Goal: Obtain resource: Download file/media

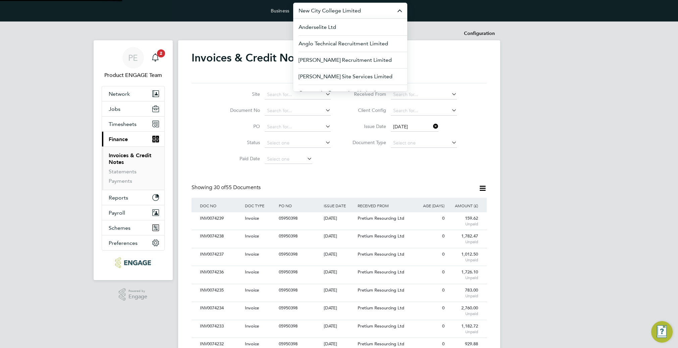
click at [362, 12] on input "New City College Limited" at bounding box center [350, 11] width 114 height 16
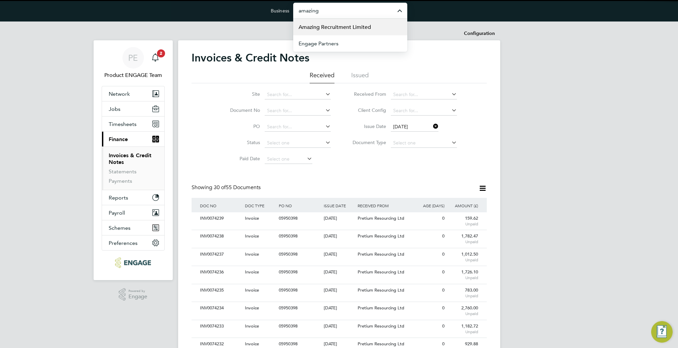
click at [351, 28] on span "Amazing Recruitment Limited" at bounding box center [335, 27] width 72 height 8
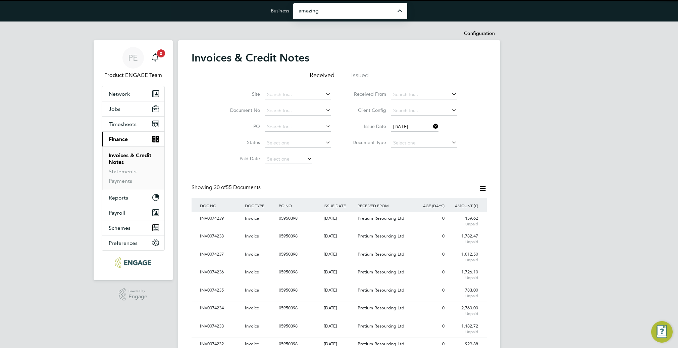
type input "Amazing Recruitment Limited"
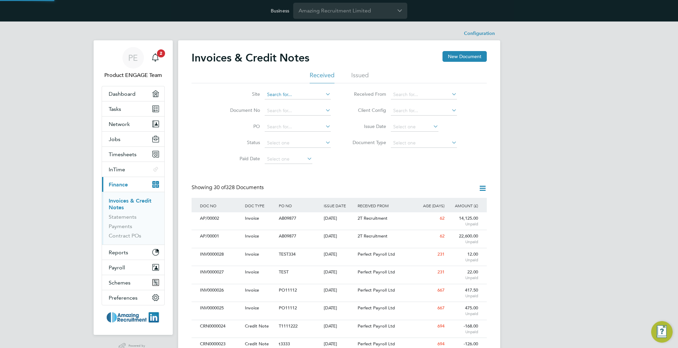
click at [298, 93] on input at bounding box center [298, 94] width 66 height 9
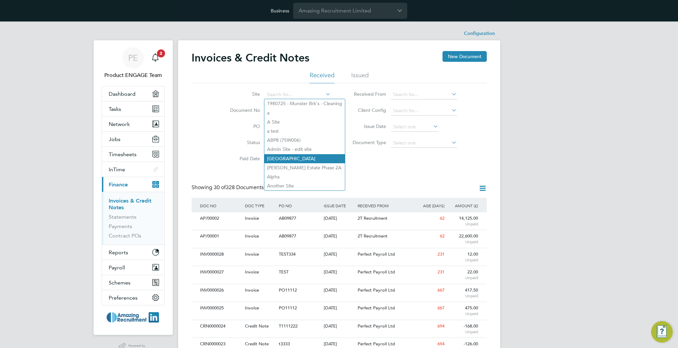
click at [288, 154] on li "Aldgate East" at bounding box center [304, 158] width 81 height 9
type input "Aldgate East"
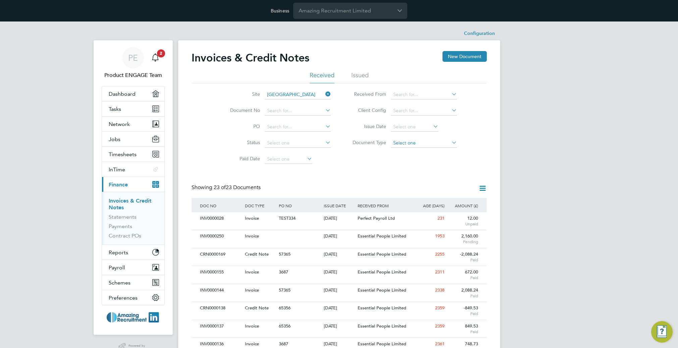
click at [431, 144] on input at bounding box center [424, 142] width 66 height 9
click at [417, 159] on li "Credit notes" at bounding box center [423, 160] width 67 height 9
type input "Credit notes"
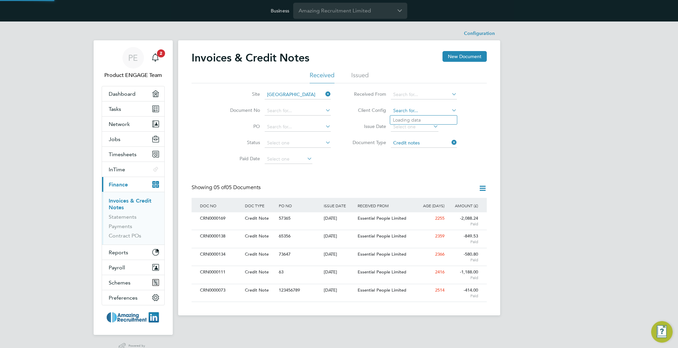
click at [424, 112] on input at bounding box center [424, 110] width 66 height 9
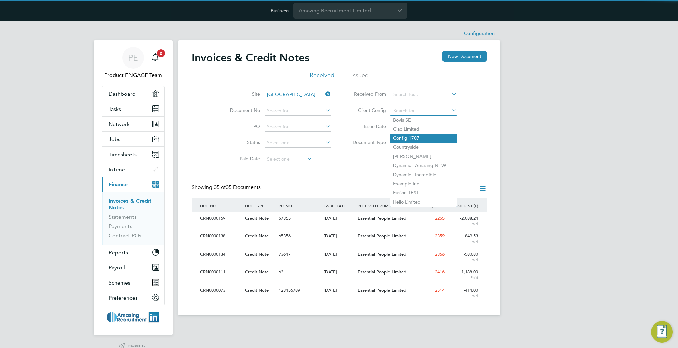
click at [416, 141] on li "Config 1707" at bounding box center [423, 138] width 67 height 9
type input "Config 1707"
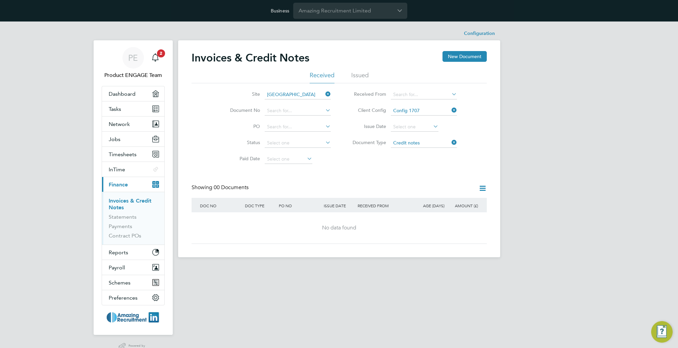
click at [487, 190] on div "Invoices & Credit Notes New Document Received Issued Site Aldgate East Document…" at bounding box center [339, 148] width 322 height 217
click at [483, 186] on icon at bounding box center [482, 188] width 8 height 8
click at [427, 214] on li "Download credit notes" at bounding box center [445, 213] width 81 height 9
click at [450, 109] on icon at bounding box center [450, 109] width 0 height 9
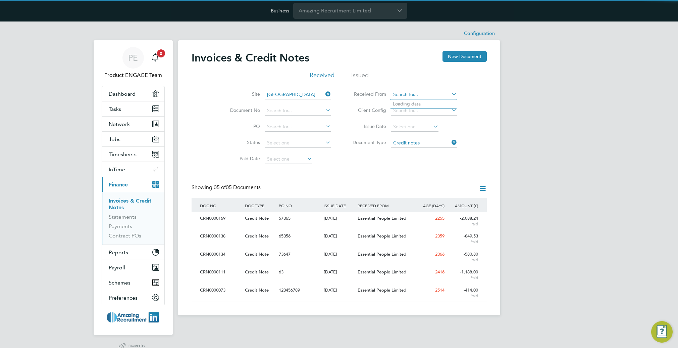
click at [439, 95] on input at bounding box center [424, 94] width 66 height 9
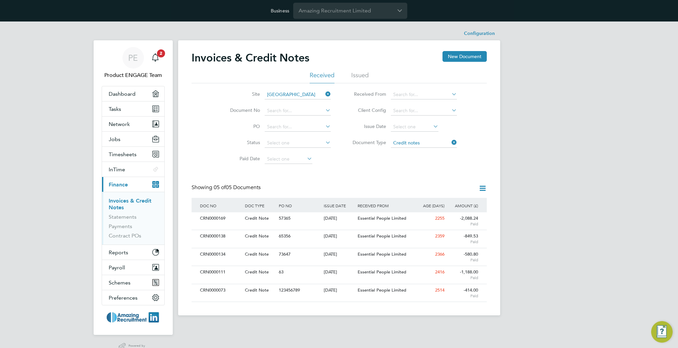
click at [425, 148] on li "Mode Autos Ltd" at bounding box center [424, 149] width 68 height 9
type input "Mode Autos Ltd"
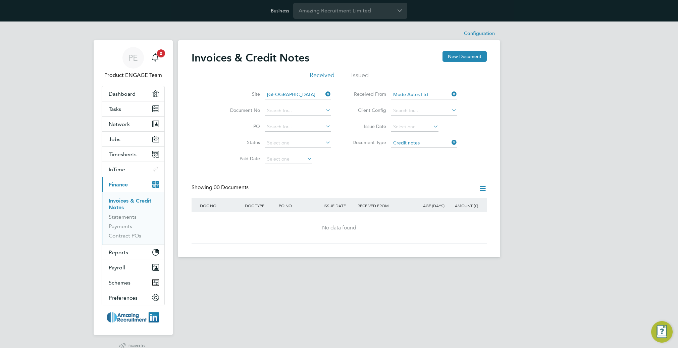
click at [485, 189] on icon at bounding box center [482, 188] width 8 height 8
click at [446, 213] on li "Download credit notes" at bounding box center [445, 213] width 81 height 9
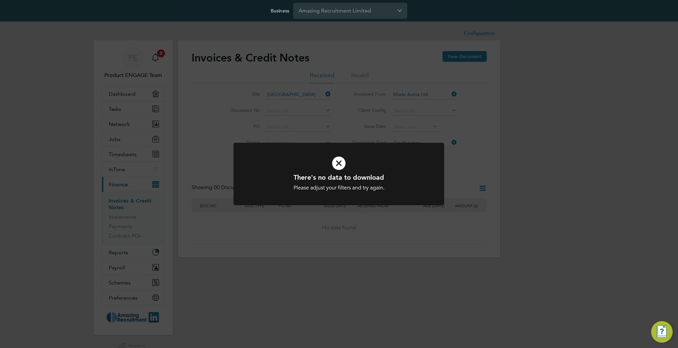
click at [486, 169] on div "There's no data to download Please adjust your filters and try again. Cancel Ok…" at bounding box center [339, 174] width 678 height 348
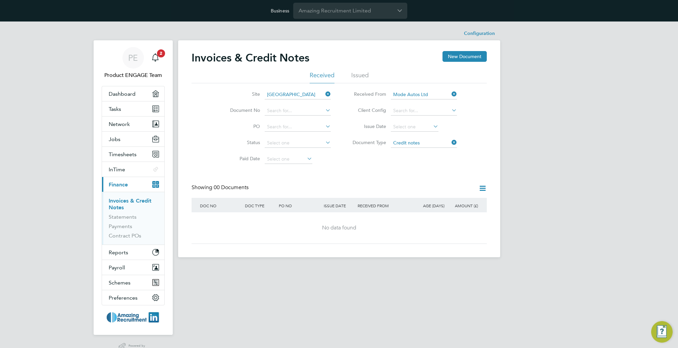
click at [450, 94] on icon at bounding box center [450, 93] width 0 height 9
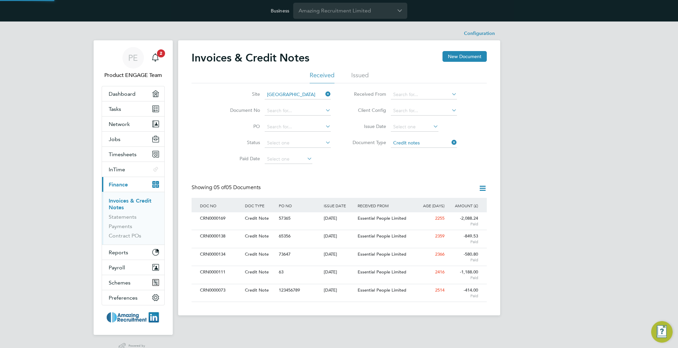
drag, startPoint x: 350, startPoint y: 174, endPoint x: 309, endPoint y: 146, distance: 50.0
click at [350, 174] on div "Invoices & Credit Notes New Document Received Issued Site Aldgate East Document…" at bounding box center [339, 176] width 295 height 251
click at [309, 143] on input at bounding box center [298, 142] width 66 height 9
click at [294, 157] on li "Unpaid" at bounding box center [297, 160] width 67 height 9
type input "Unpaid"
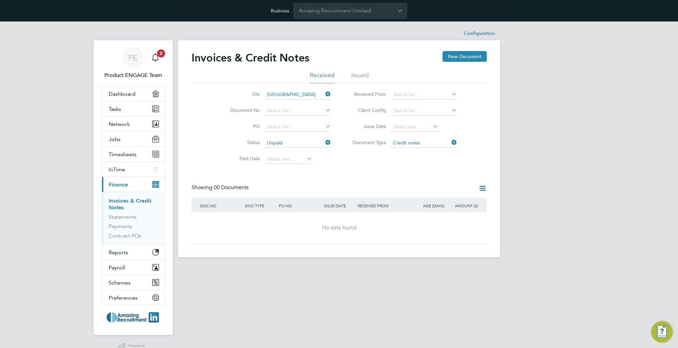
click at [483, 187] on icon at bounding box center [482, 188] width 8 height 8
click at [451, 212] on li "Download credit notes" at bounding box center [445, 213] width 81 height 9
click at [324, 142] on icon at bounding box center [324, 142] width 0 height 9
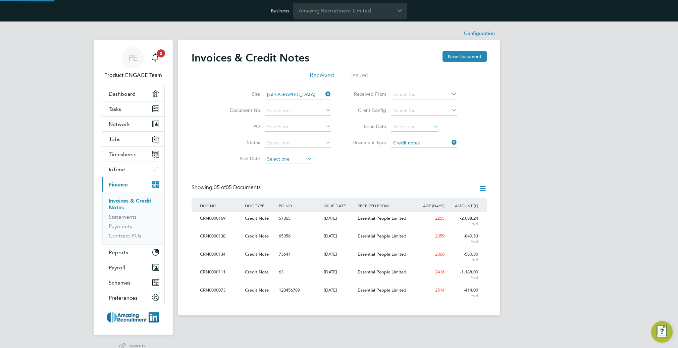
click at [292, 159] on input at bounding box center [289, 158] width 48 height 9
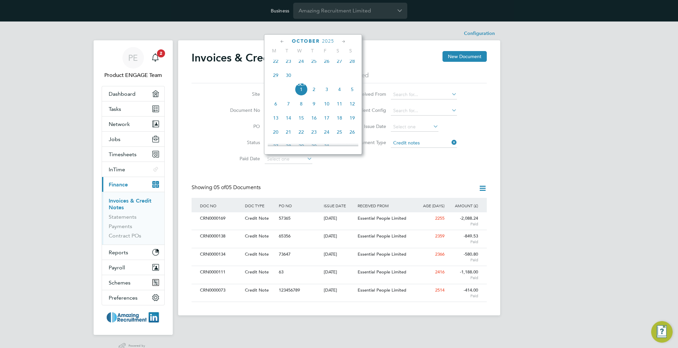
click at [317, 138] on span "23" at bounding box center [314, 131] width 13 height 13
type input "23 Oct 2025"
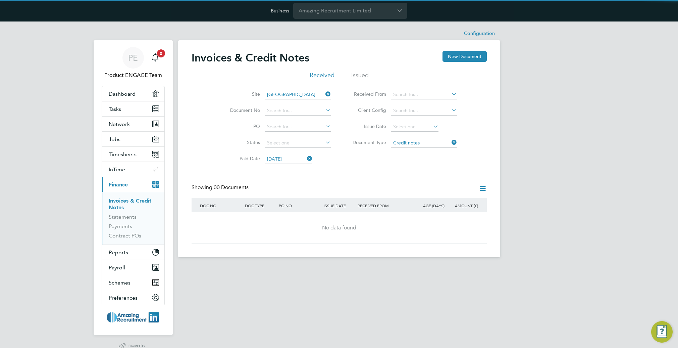
click at [482, 189] on icon at bounding box center [482, 188] width 8 height 8
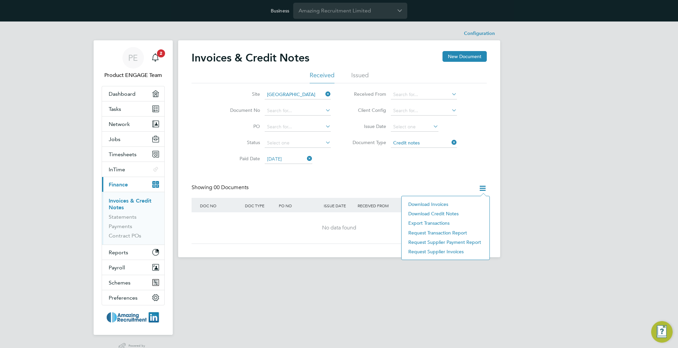
click at [446, 212] on li "Download credit notes" at bounding box center [445, 213] width 81 height 9
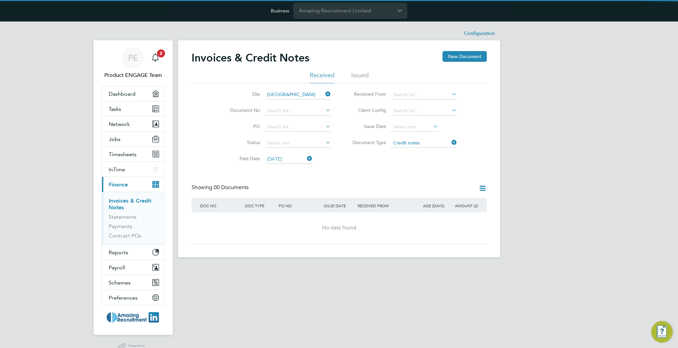
click at [428, 174] on div "Invoices & Credit Notes New Document Received Issued Site Aldgate East Document…" at bounding box center [339, 147] width 295 height 193
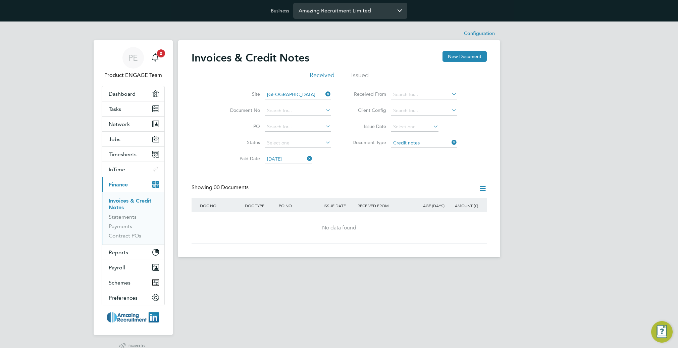
click at [359, 8] on input "Amazing Recruitment Limited" at bounding box center [350, 11] width 114 height 16
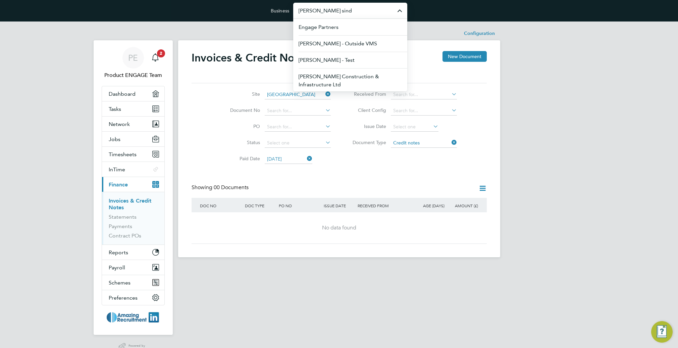
click at [330, 80] on span "Morgan Sindall Construction & Infrastructure Ltd" at bounding box center [350, 80] width 103 height 16
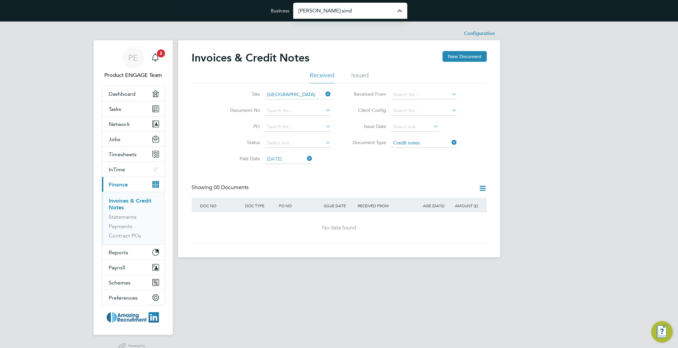
type input "Morgan Sindall Construction & Infrastructure Ltd"
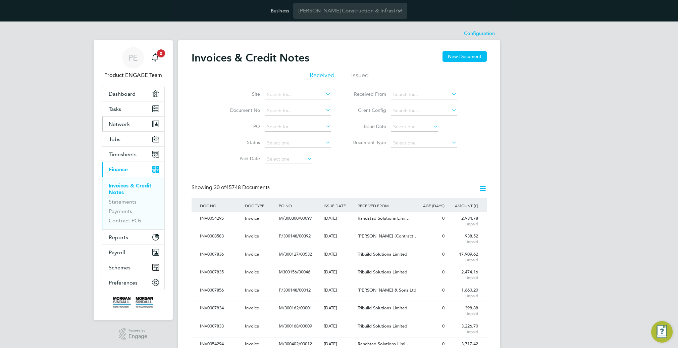
click at [124, 123] on span "Network" at bounding box center [119, 124] width 21 height 6
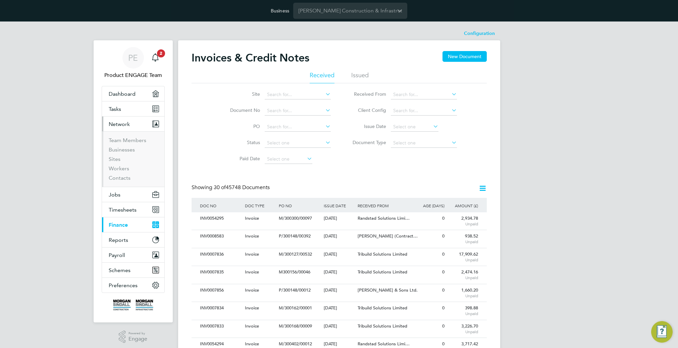
click at [410, 121] on li "Issue Date" at bounding box center [402, 127] width 126 height 16
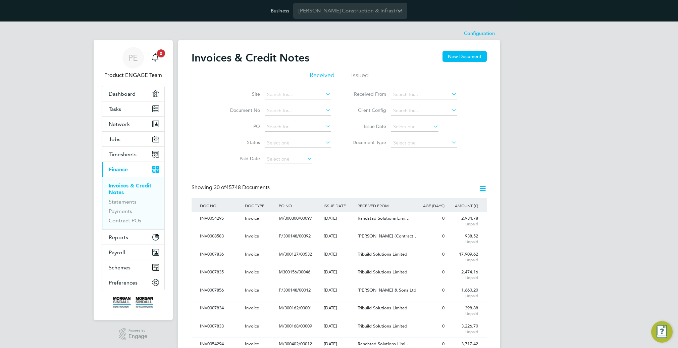
click at [410, 128] on input at bounding box center [415, 126] width 48 height 9
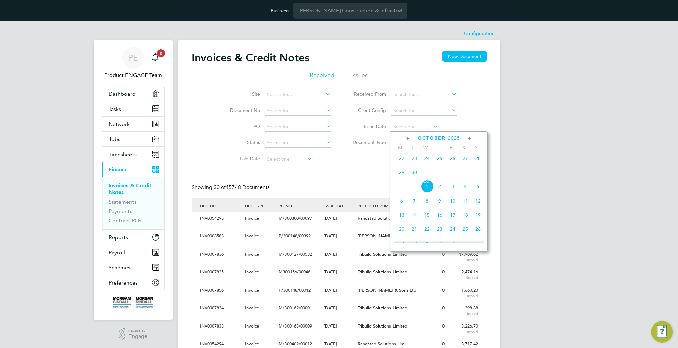
click at [427, 191] on span "Oct 1" at bounding box center [427, 186] width 13 height 13
type input "[DATE]"
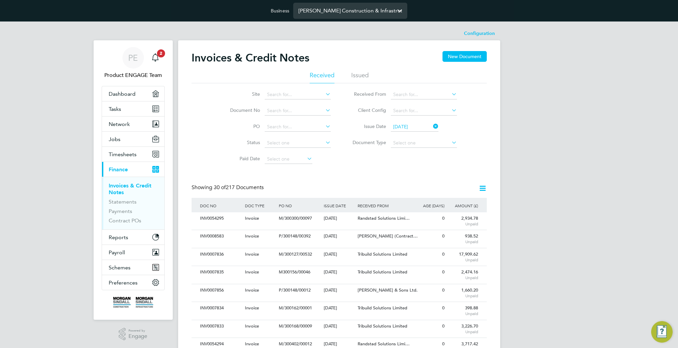
click at [360, 10] on input "Morgan Sindall Construction & Infrastructure Ltd" at bounding box center [350, 11] width 114 height 16
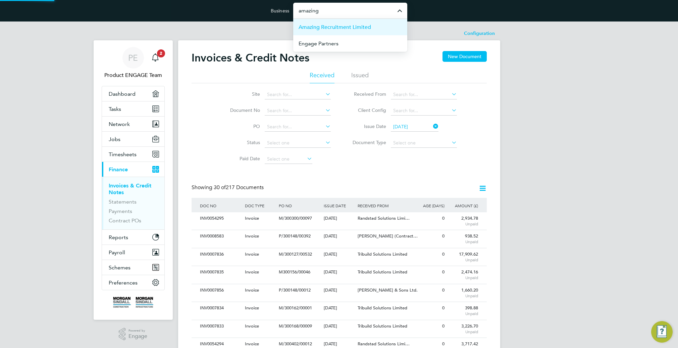
click at [354, 27] on span "Amazing Recruitment Limited" at bounding box center [335, 27] width 72 height 8
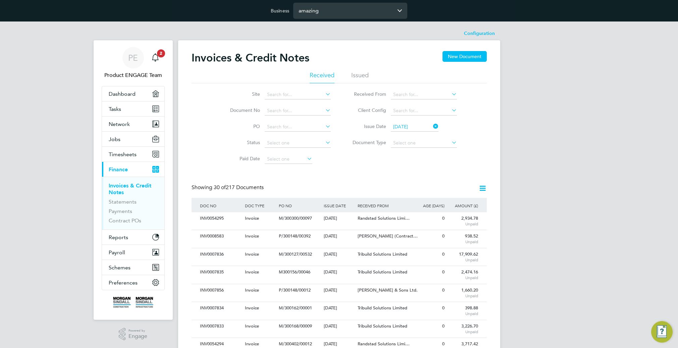
type input "Amazing Recruitment Limited"
